Goal: Task Accomplishment & Management: Manage account settings

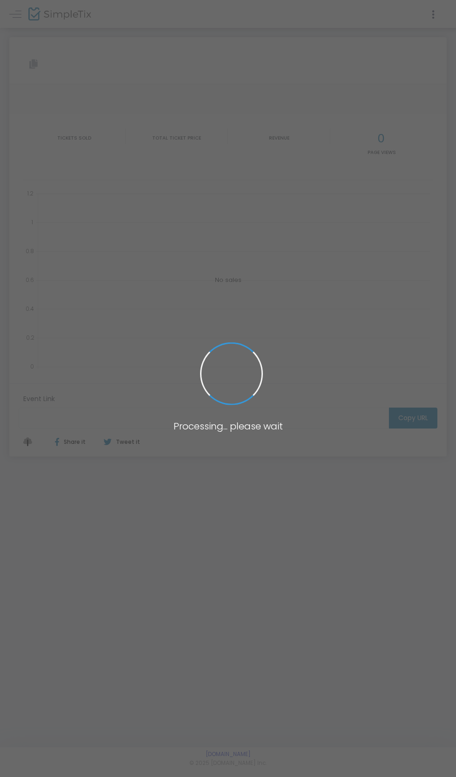
type input "[URL][DOMAIN_NAME]"
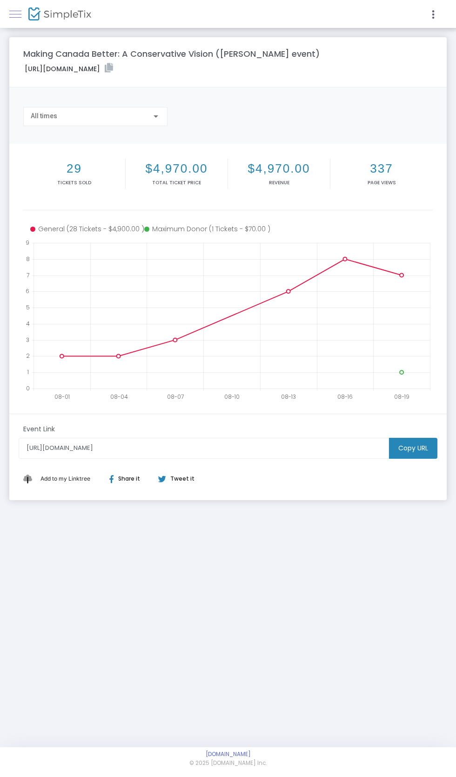
click at [13, 15] on link at bounding box center [15, 14] width 12 height 12
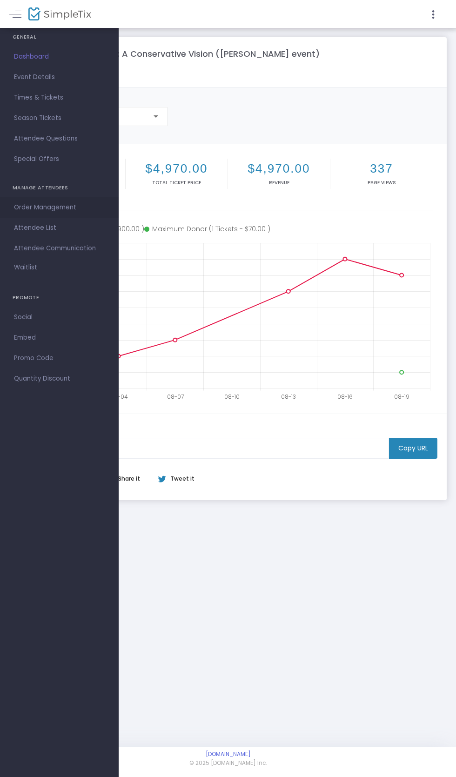
click at [24, 208] on span "Order Management" at bounding box center [59, 207] width 91 height 12
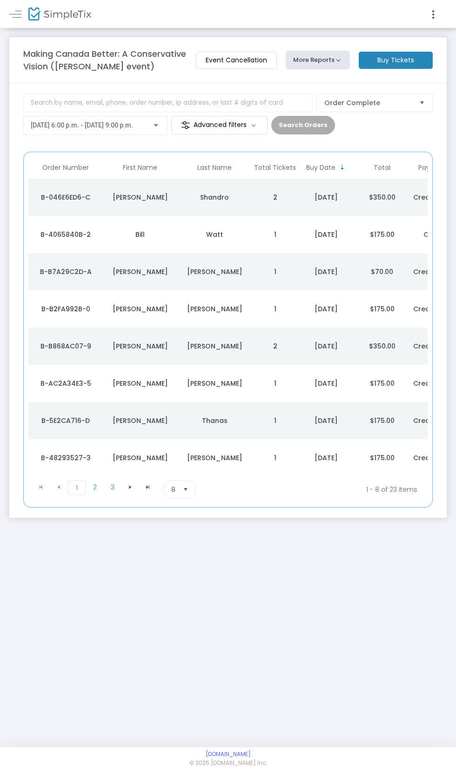
click at [311, 61] on button "More Reports" at bounding box center [318, 60] width 64 height 19
click at [337, 102] on li "Export Order List" at bounding box center [335, 101] width 98 height 18
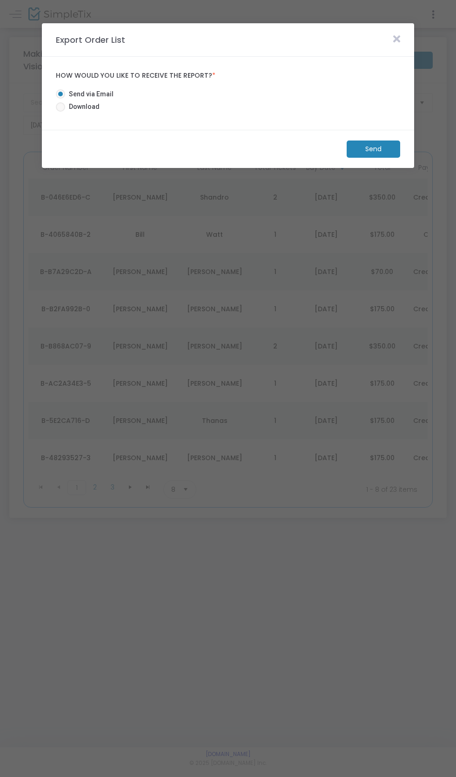
click at [61, 110] on span at bounding box center [60, 106] width 9 height 9
click at [60, 112] on input "Download" at bounding box center [60, 112] width 0 height 0
radio input "true"
click at [379, 142] on m-button "Download" at bounding box center [365, 149] width 69 height 17
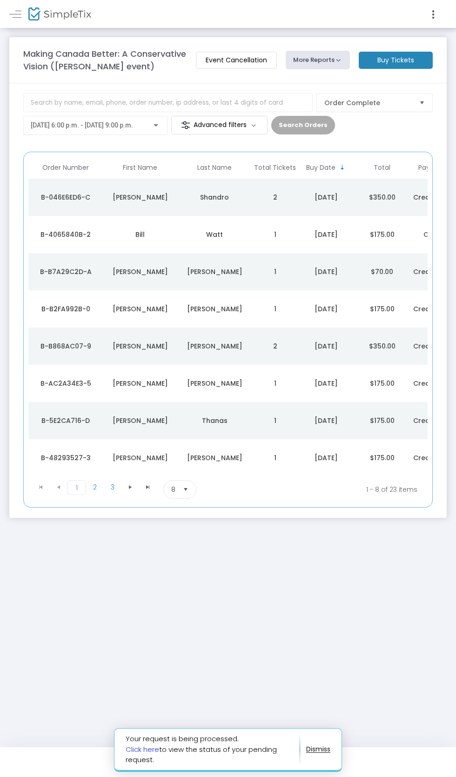
click at [142, 746] on link "Click here" at bounding box center [142, 749] width 33 height 10
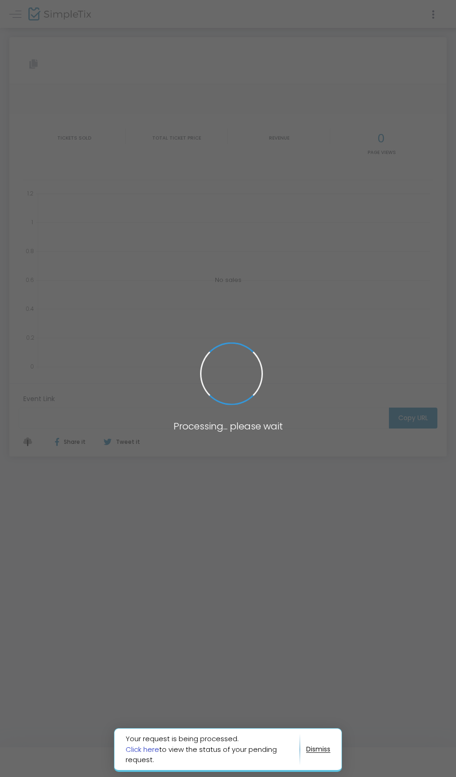
type input "[URL][DOMAIN_NAME]"
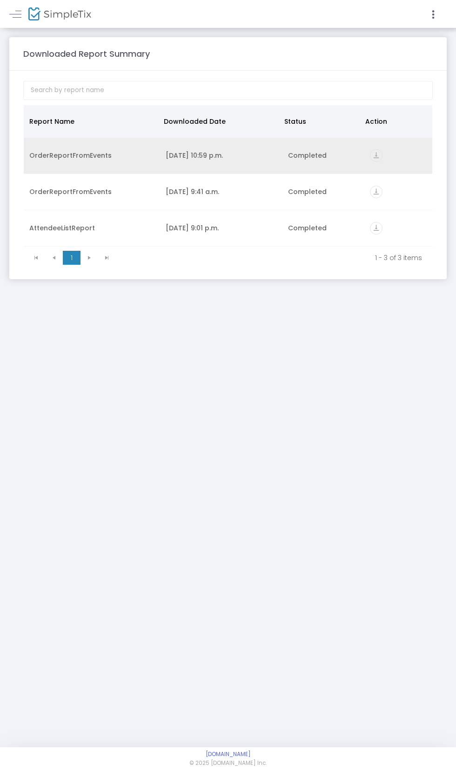
click at [375, 156] on icon "vertical_align_bottom" at bounding box center [376, 155] width 13 height 13
